Goal: Communication & Community: Answer question/provide support

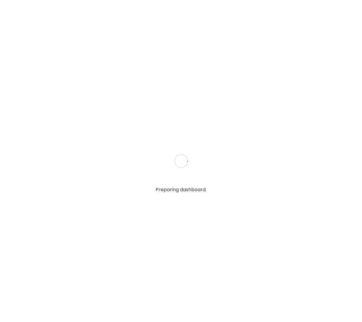
type textarea "**********"
type input "**********"
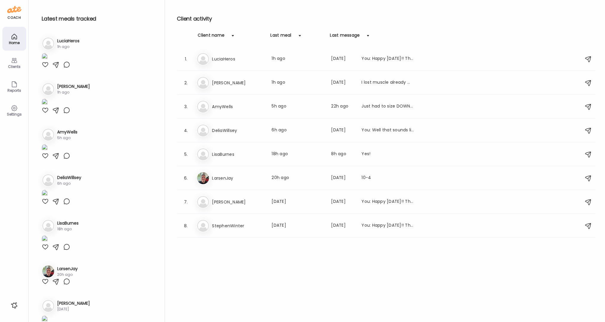
type input "**********"
click at [47, 68] on div at bounding box center [45, 64] width 7 height 7
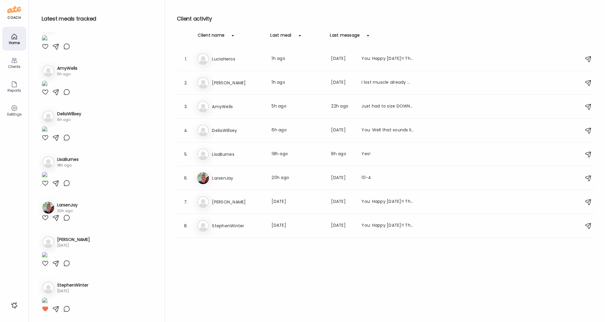
scroll to position [116, 0]
click at [44, 50] on div at bounding box center [45, 46] width 7 height 7
click at [44, 96] on div at bounding box center [45, 91] width 7 height 7
click at [48, 88] on img at bounding box center [45, 84] width 6 height 8
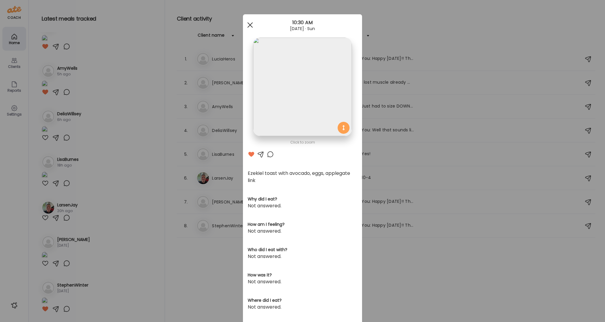
click at [247, 23] on div at bounding box center [250, 25] width 12 height 12
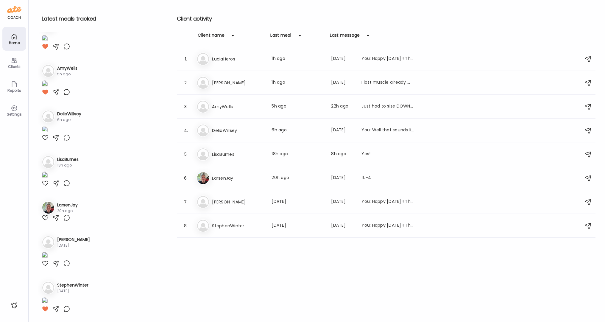
scroll to position [399, 0]
click at [45, 141] on div at bounding box center [45, 137] width 7 height 7
click at [47, 180] on div at bounding box center [45, 183] width 7 height 7
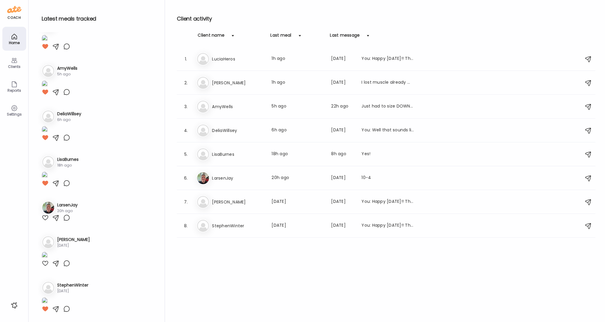
click at [65, 202] on h3 "LarsenJay" at bounding box center [67, 205] width 21 height 6
click at [229, 174] on h3 "LarsenJay" at bounding box center [238, 177] width 52 height 7
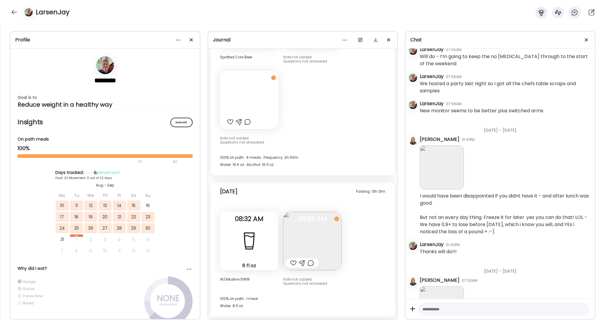
scroll to position [3230, 0]
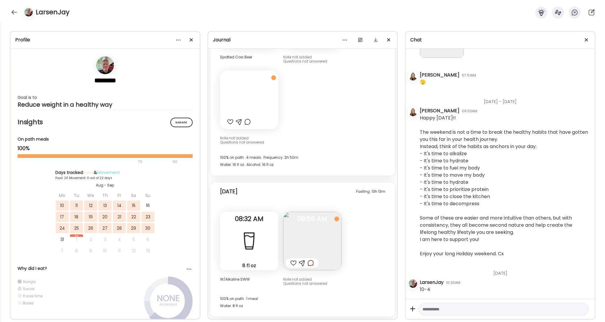
click at [294, 263] on div at bounding box center [293, 262] width 6 height 7
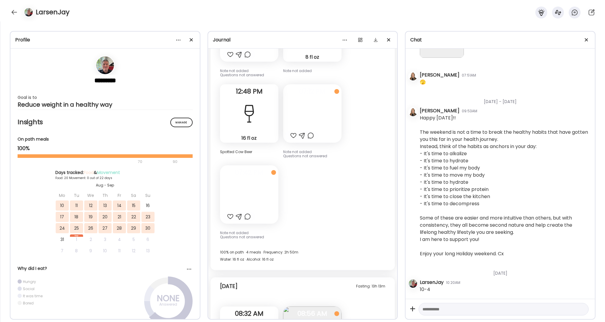
scroll to position [12389, 0]
click at [303, 135] on div at bounding box center [302, 135] width 6 height 7
click at [302, 134] on div at bounding box center [302, 135] width 6 height 7
click at [315, 107] on div at bounding box center [312, 113] width 58 height 58
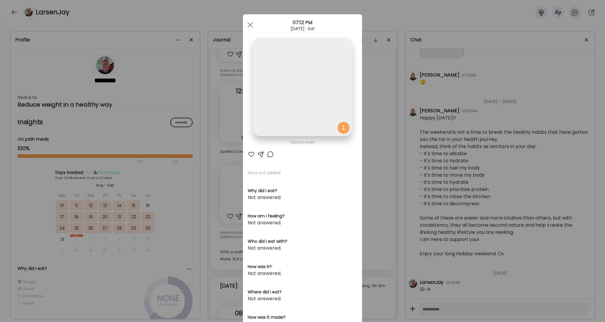
click at [261, 154] on div at bounding box center [260, 154] width 7 height 7
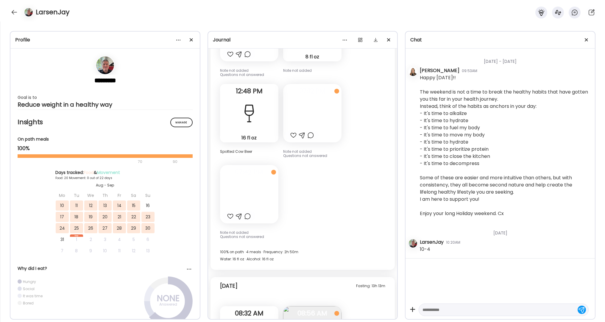
scroll to position [3268, 0]
click at [361, 311] on textarea at bounding box center [498, 309] width 152 height 7
type textarea "**********"
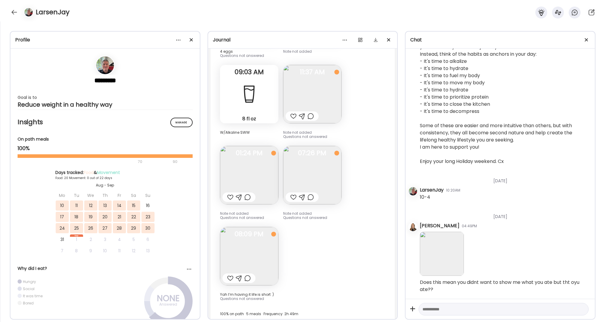
scroll to position [11928, 0]
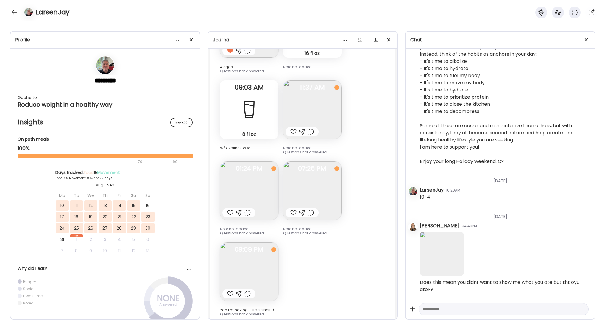
click at [292, 213] on div at bounding box center [293, 212] width 6 height 7
click at [248, 185] on img at bounding box center [249, 190] width 58 height 58
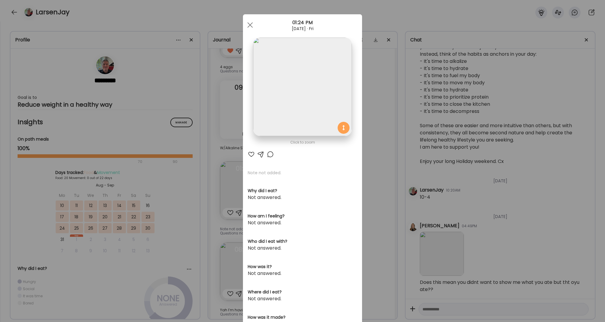
click at [295, 84] on img at bounding box center [302, 87] width 99 height 99
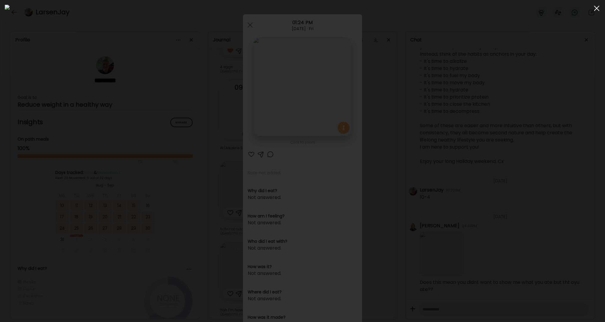
click at [361, 9] on div at bounding box center [597, 8] width 12 height 12
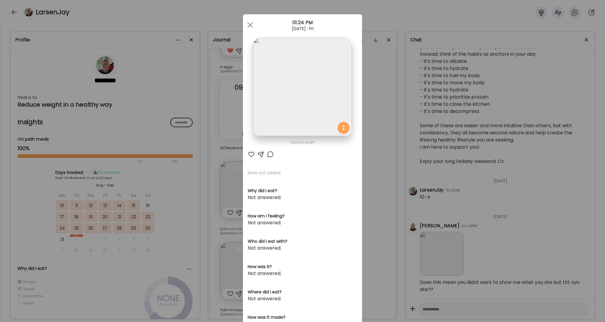
click at [251, 25] on div at bounding box center [250, 25] width 12 height 12
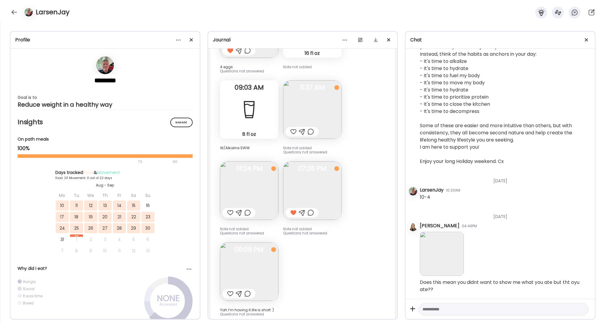
click at [294, 132] on div at bounding box center [293, 131] width 6 height 7
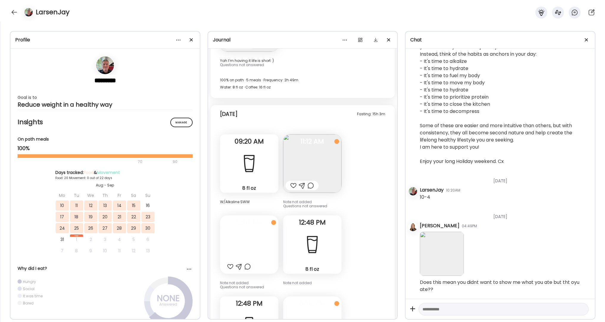
scroll to position [12183, 0]
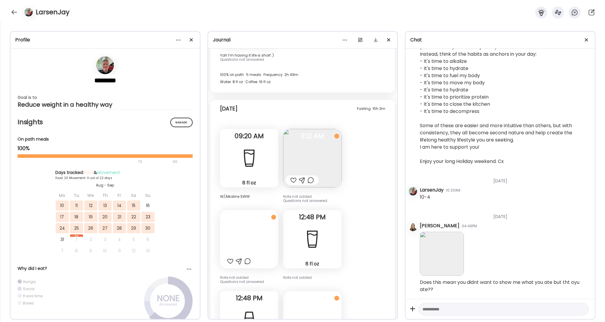
click at [293, 180] on div at bounding box center [293, 180] width 6 height 7
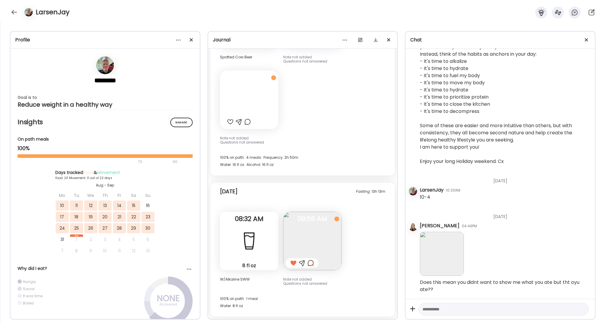
scroll to position [12481, 0]
click at [13, 11] on div at bounding box center [15, 12] width 10 height 10
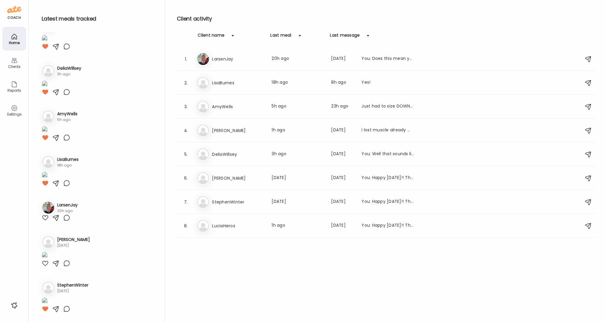
scroll to position [627, 0]
click at [17, 65] on div "Clients" at bounding box center [14, 67] width 21 height 4
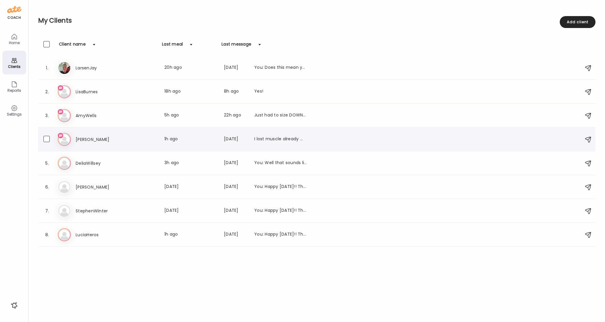
click at [90, 141] on h3 "[PERSON_NAME]" at bounding box center [102, 139] width 52 height 7
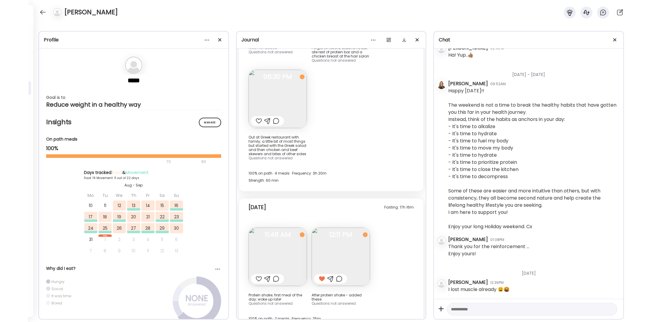
scroll to position [1446, 0]
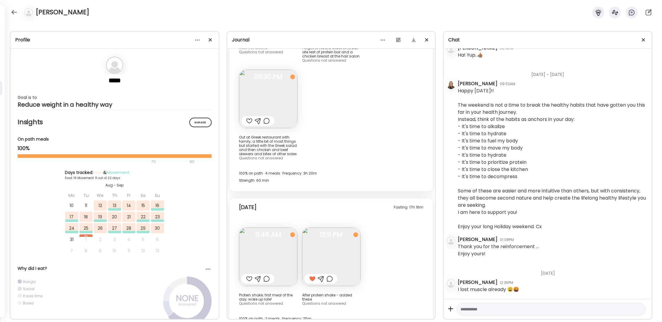
click at [361, 309] on textarea at bounding box center [546, 308] width 171 height 7
type textarea "**********"
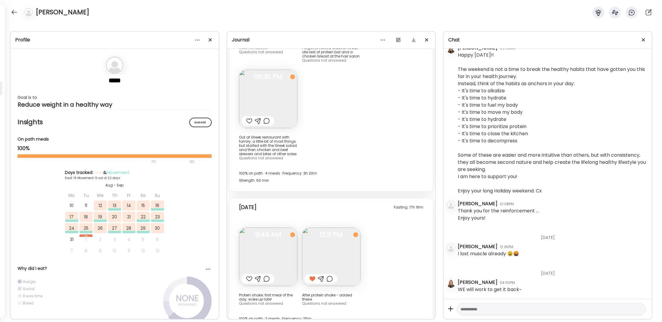
scroll to position [1482, 0]
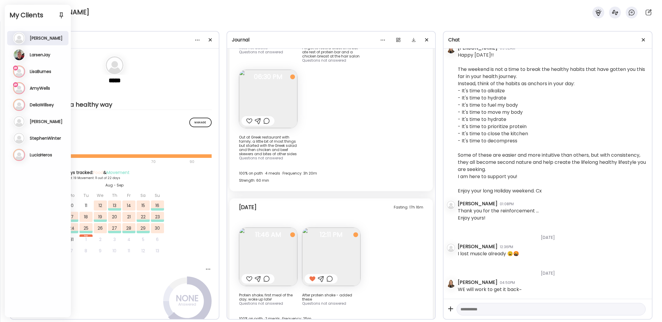
click at [42, 90] on h3 "AmyWells" at bounding box center [40, 87] width 20 height 5
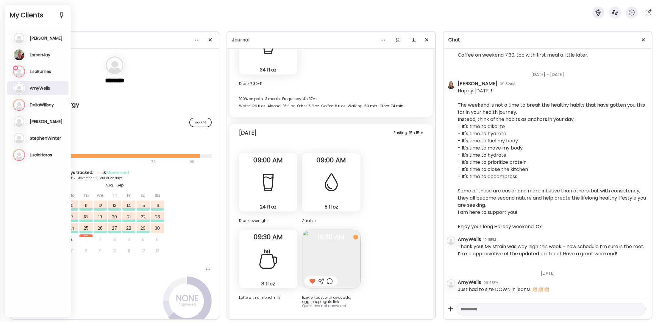
scroll to position [22127, 0]
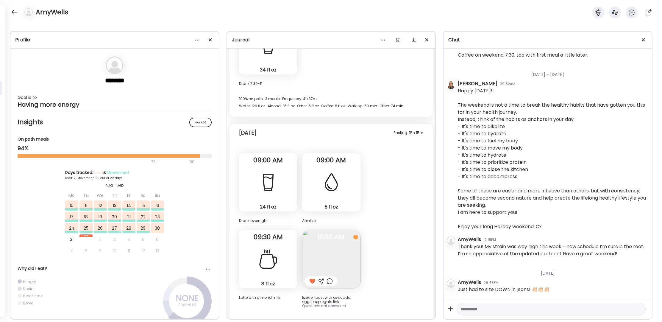
click at [361, 311] on textarea at bounding box center [546, 308] width 171 height 7
type textarea "**********"
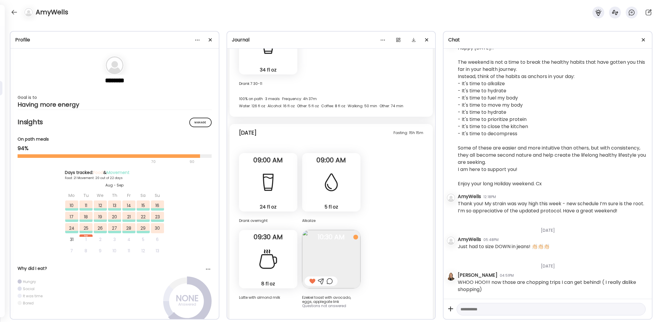
scroll to position [22170, 0]
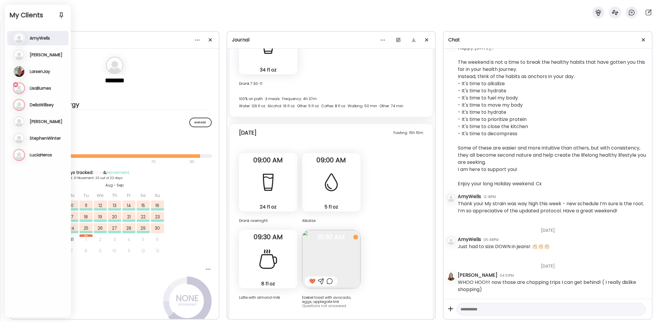
click at [37, 87] on h3 "LisaBurnes" at bounding box center [40, 87] width 21 height 5
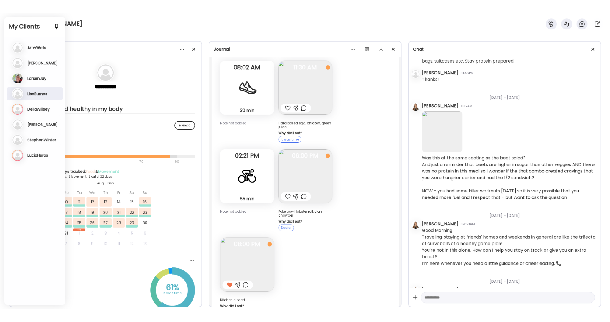
scroll to position [1178, 0]
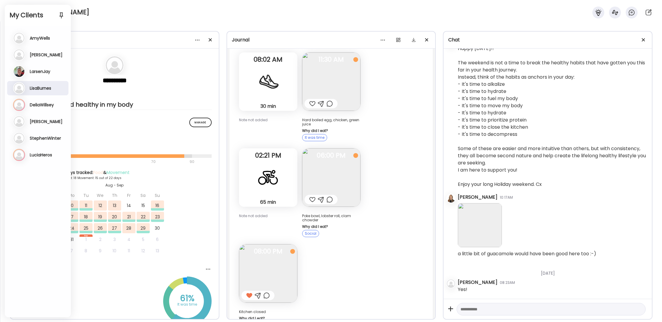
drag, startPoint x: 114, startPoint y: 8, endPoint x: 78, endPoint y: 2, distance: 36.6
click at [114, 9] on div "[PERSON_NAME]" at bounding box center [331, 10] width 662 height 21
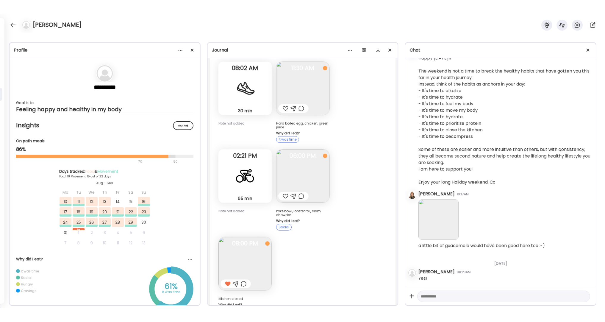
scroll to position [1221, 0]
